Goal: Task Accomplishment & Management: Complete application form

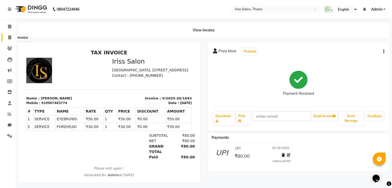
click at [9, 38] on icon at bounding box center [9, 38] width 3 height 4
select select "service"
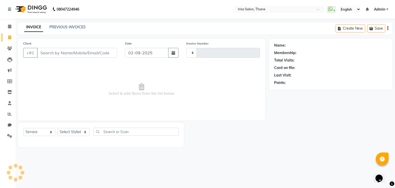
click at [36, 68] on span "Select & add items from the list below" at bounding box center [141, 89] width 237 height 51
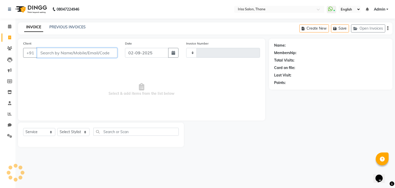
click at [39, 54] on input "Client" at bounding box center [77, 53] width 80 height 10
type input "1644"
select select "7676"
select select "product"
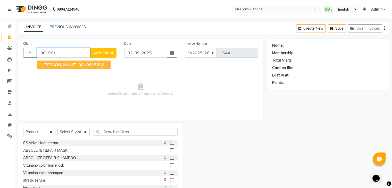
click at [79, 65] on span "981961" at bounding box center [86, 64] width 15 height 5
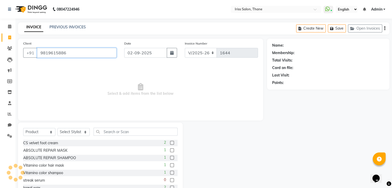
type input "9819615886"
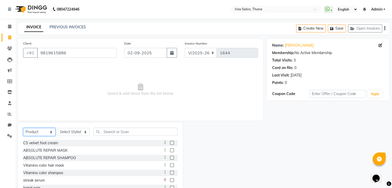
click at [51, 133] on select "Select Service Product Membership Package Voucher Prepaid Gift Card" at bounding box center [39, 132] width 32 height 8
select select "service"
click at [23, 128] on select "Select Service Product Membership Package Voucher Prepaid Gift Card" at bounding box center [39, 132] width 32 height 8
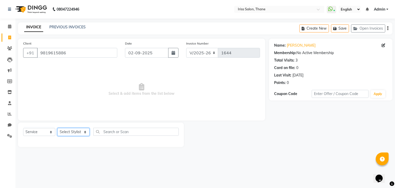
click at [84, 133] on select "Select Stylist Alzeem [PERSON_NAME] [PERSON_NAME] [PERSON_NAME] [PERSON_NAME] […" at bounding box center [73, 132] width 32 height 8
select select "87777"
click at [57, 128] on select "Select Stylist Alzeem [PERSON_NAME] [PERSON_NAME] [PERSON_NAME] [PERSON_NAME] […" at bounding box center [73, 132] width 32 height 8
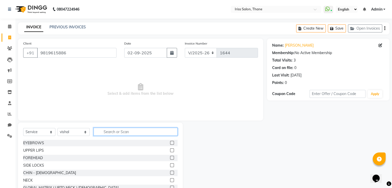
click at [104, 132] on input "text" at bounding box center [135, 132] width 84 height 8
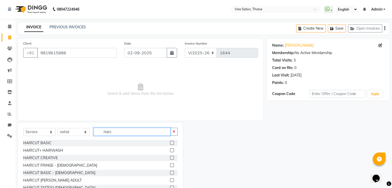
type input "hairc"
click at [170, 142] on label at bounding box center [172, 143] width 4 height 4
click at [170, 142] on input "checkbox" at bounding box center [171, 142] width 3 height 3
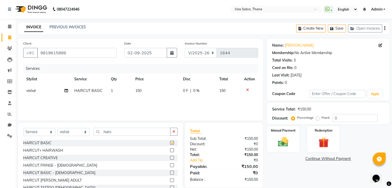
checkbox input "false"
click at [118, 131] on input "hairc" at bounding box center [131, 132] width 77 height 8
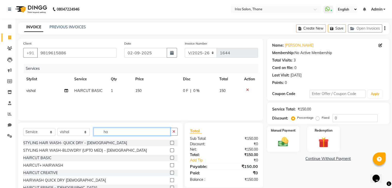
type input "h"
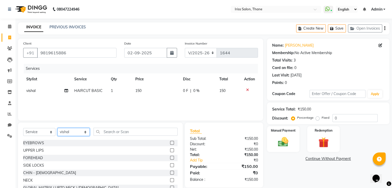
click at [85, 133] on select "Select Stylist Alzeem [PERSON_NAME] [PERSON_NAME] [PERSON_NAME] [PERSON_NAME] […" at bounding box center [73, 132] width 32 height 8
select select "68837"
click at [57, 128] on select "Select Stylist Alzeem [PERSON_NAME] [PERSON_NAME] [PERSON_NAME] [PERSON_NAME] […" at bounding box center [73, 132] width 32 height 8
click at [105, 131] on input "text" at bounding box center [135, 132] width 84 height 8
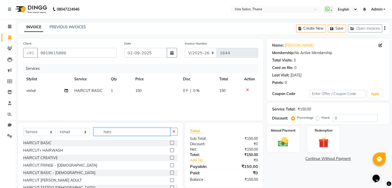
type input "hairc"
click at [170, 143] on label at bounding box center [172, 143] width 4 height 4
click at [170, 143] on input "checkbox" at bounding box center [171, 142] width 3 height 3
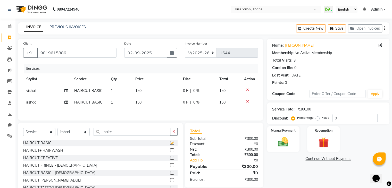
checkbox input "false"
click at [281, 143] on img at bounding box center [282, 142] width 17 height 12
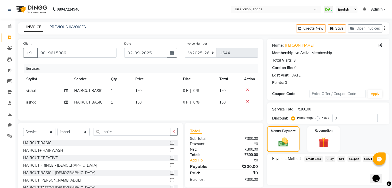
click at [340, 158] on span "UPI" at bounding box center [341, 159] width 8 height 6
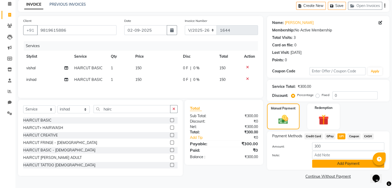
click at [339, 164] on button "Add Payment" at bounding box center [348, 164] width 72 height 8
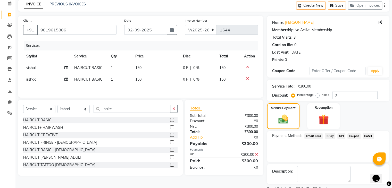
scroll to position [44, 0]
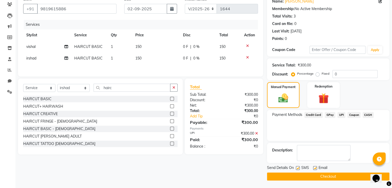
click at [324, 176] on button "Checkout" at bounding box center [328, 176] width 122 height 8
